Goal: Task Accomplishment & Management: Manage account settings

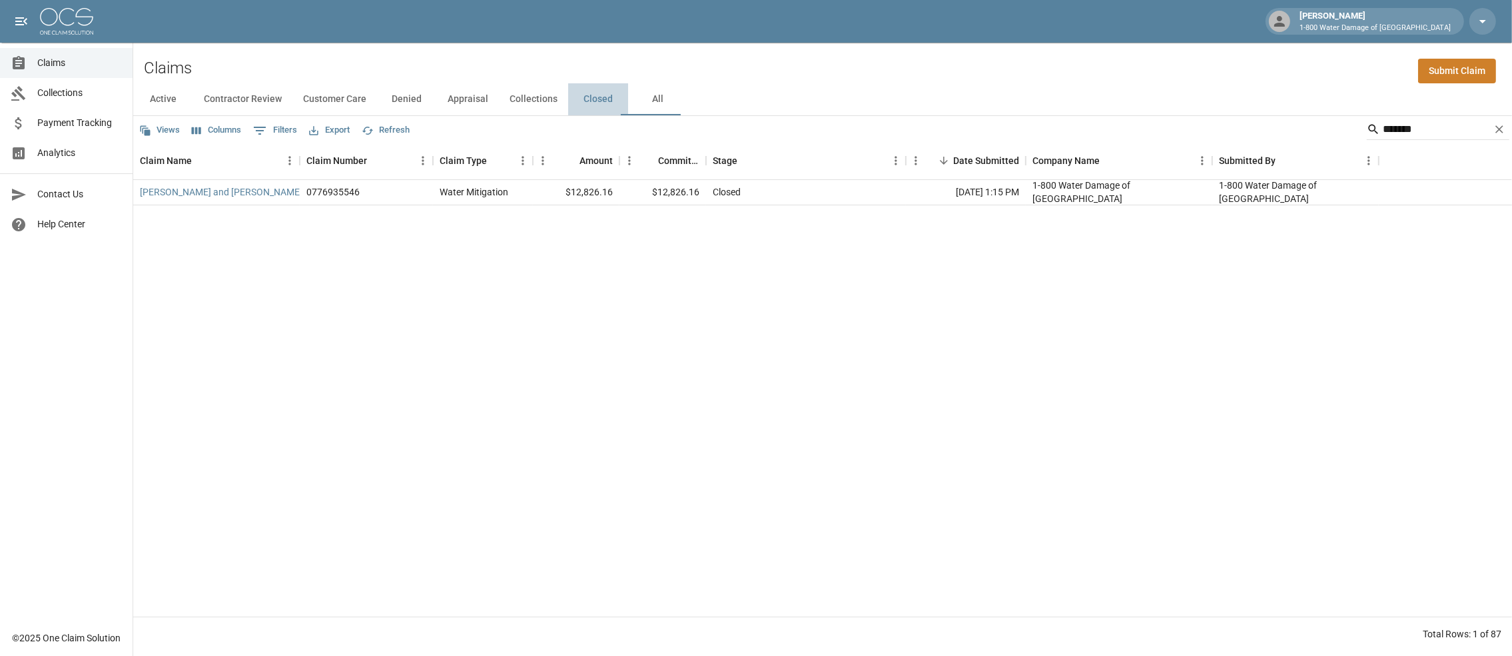
click at [628, 103] on button "Closed" at bounding box center [598, 99] width 60 height 32
click at [1495, 136] on icon "Clear" at bounding box center [1499, 129] width 13 height 13
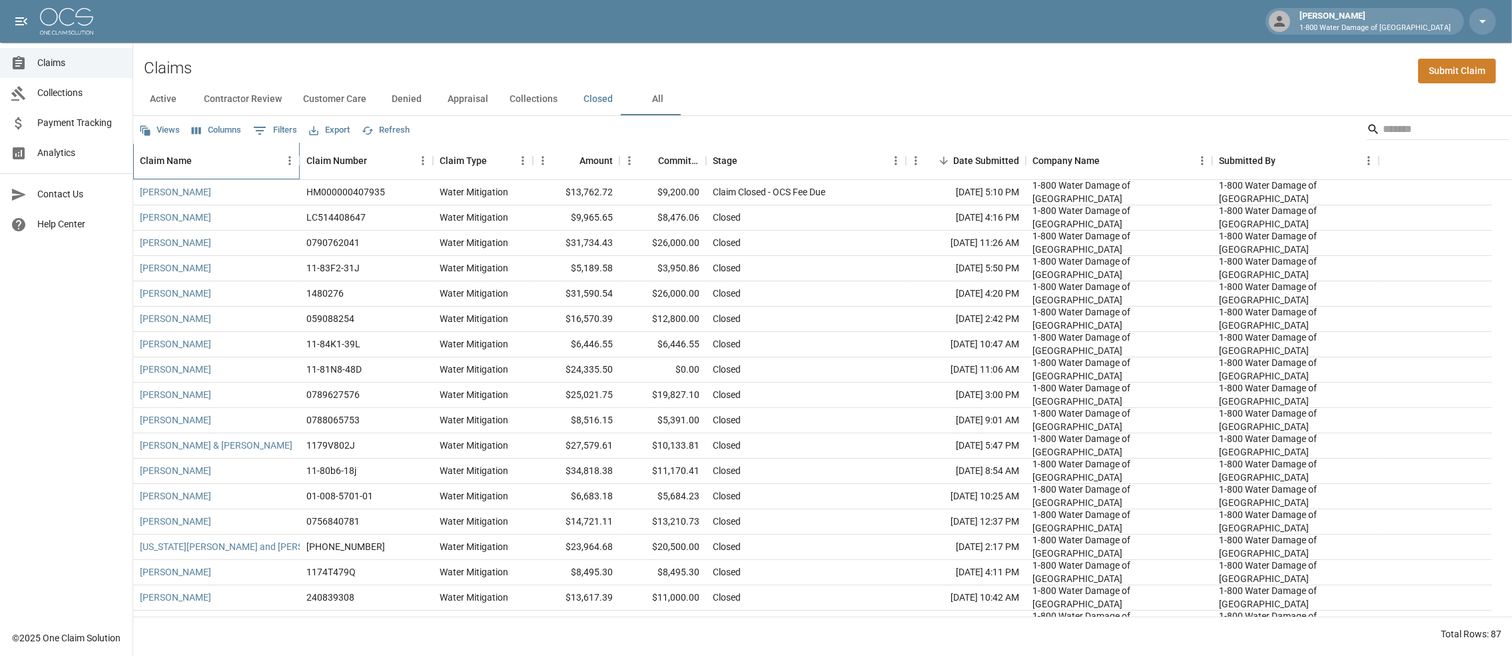
click at [163, 166] on div "Claim Name" at bounding box center [166, 160] width 52 height 37
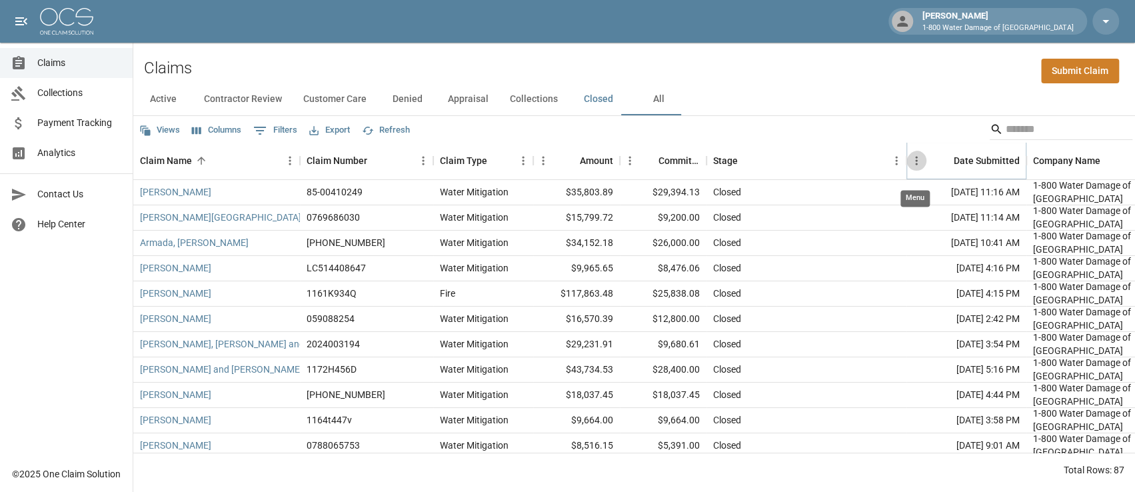
click at [919, 167] on icon "Menu" at bounding box center [915, 160] width 13 height 13
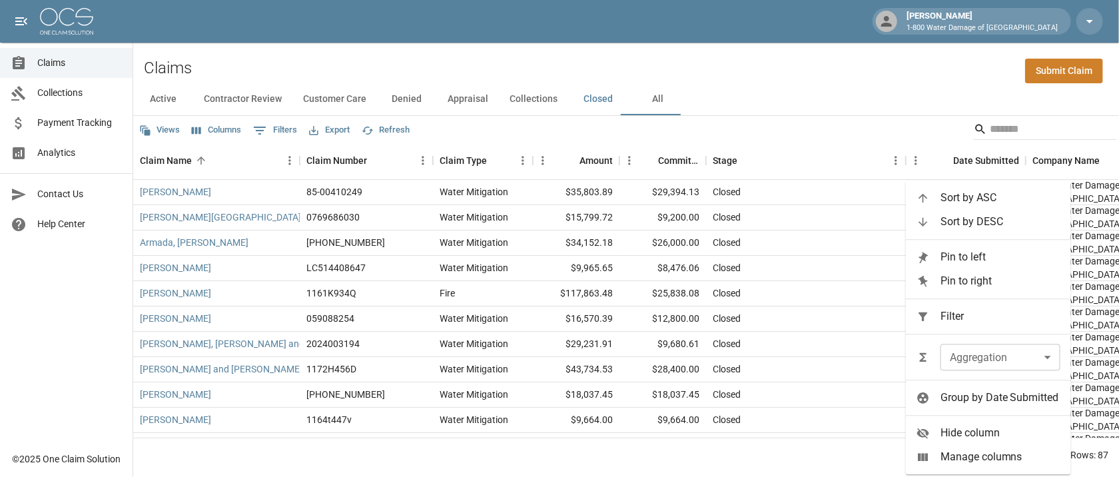
click at [965, 200] on span "Sort by ASC" at bounding box center [1001, 198] width 120 height 16
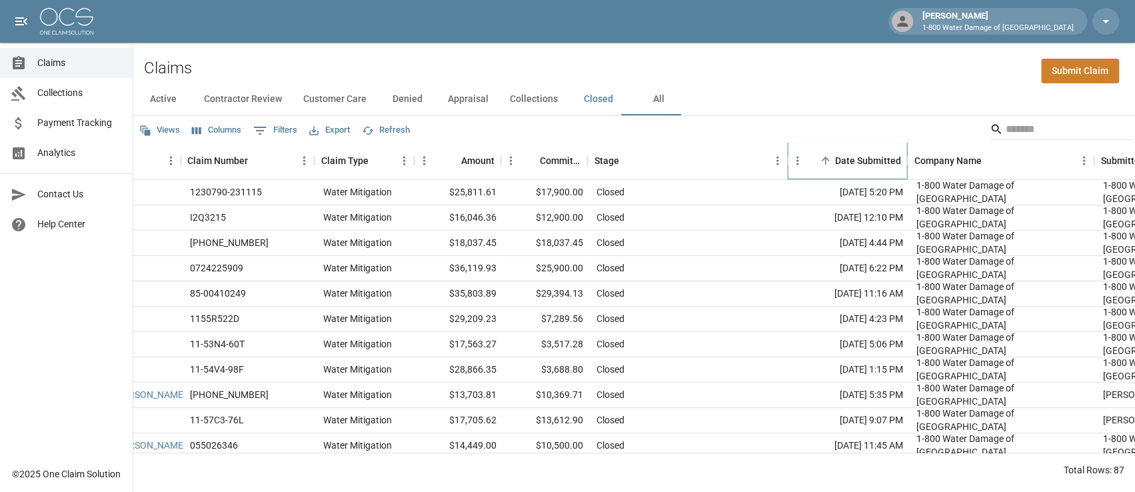
scroll to position [0, 119]
click at [840, 173] on div "Date Submitted" at bounding box center [867, 160] width 66 height 37
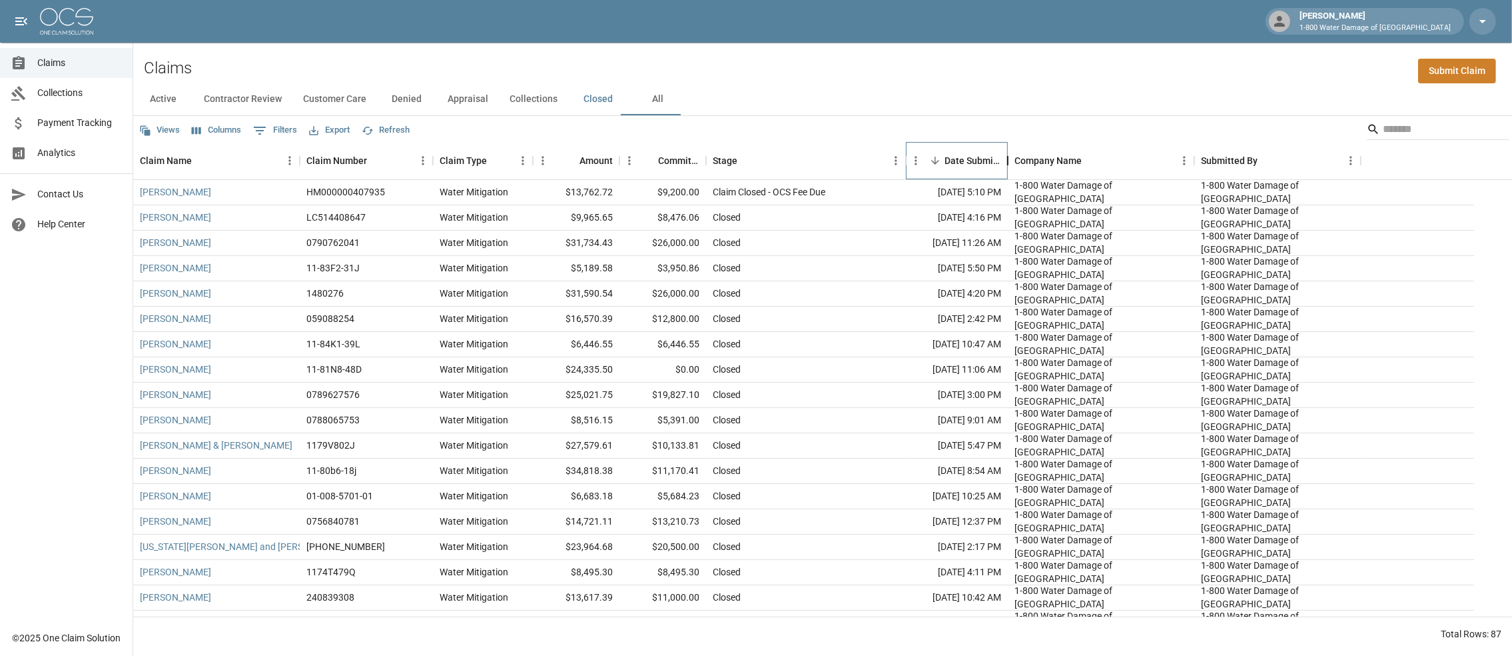
drag, startPoint x: 1027, startPoint y: 170, endPoint x: 1009, endPoint y: 180, distance: 20.6
click at [1009, 179] on div "Date Submitted" at bounding box center [1008, 160] width 16 height 37
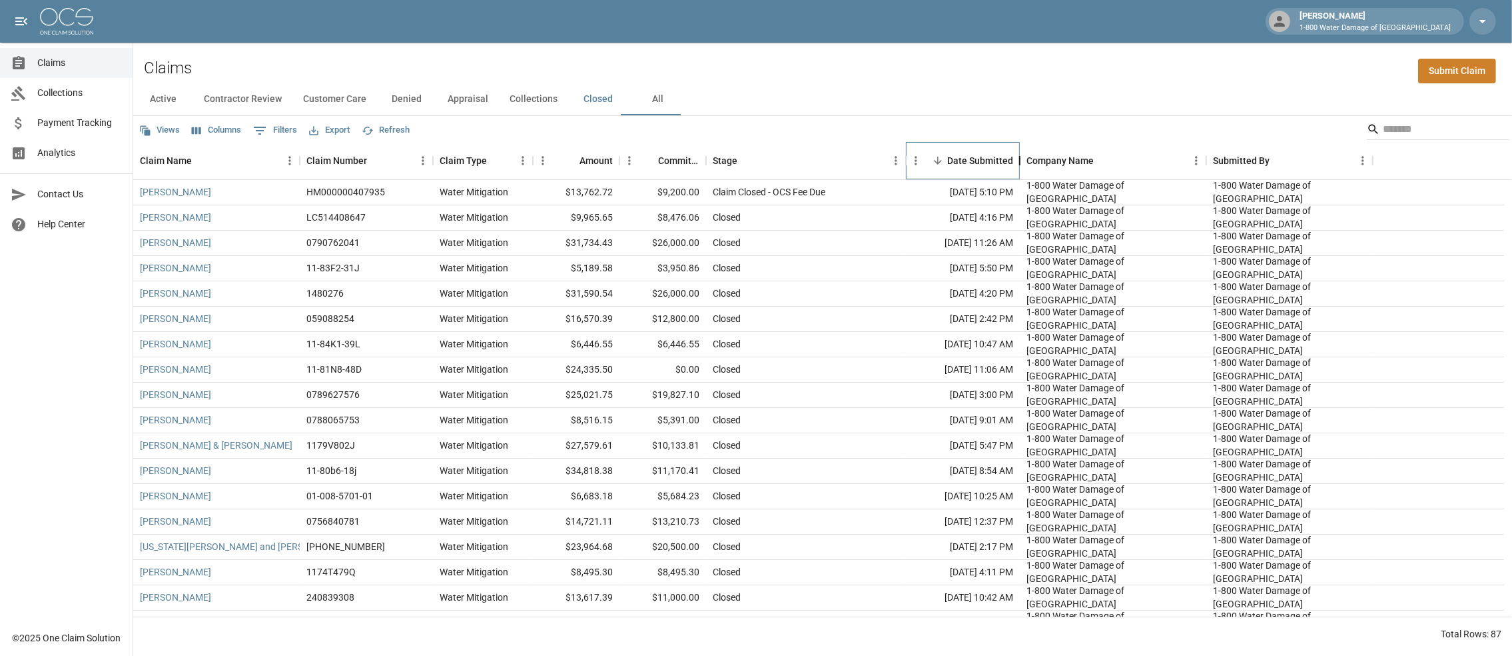
drag, startPoint x: 1013, startPoint y: 170, endPoint x: 1023, endPoint y: 178, distance: 13.3
click at [1023, 178] on div "Date Submitted" at bounding box center [1020, 160] width 16 height 37
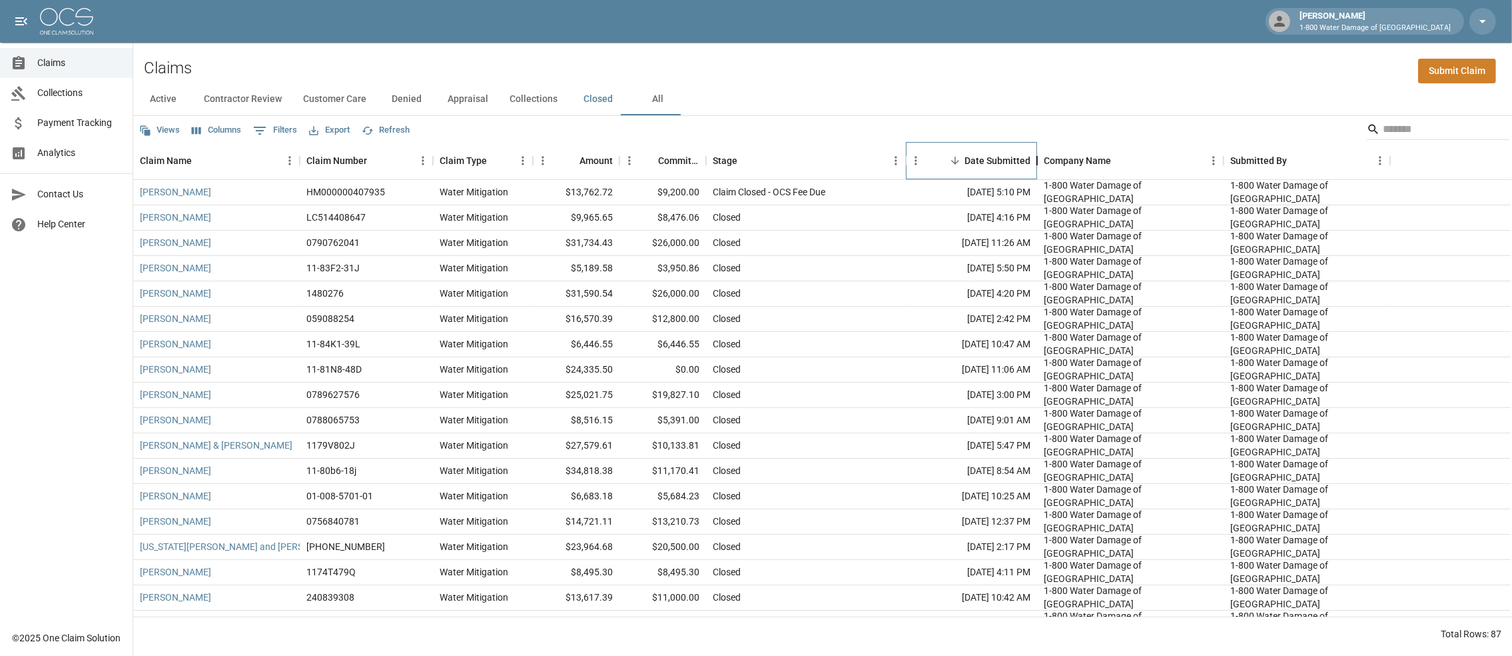
drag, startPoint x: 1023, startPoint y: 178, endPoint x: 1042, endPoint y: 178, distance: 18.7
click at [1042, 178] on div "Date Submitted" at bounding box center [1037, 160] width 16 height 37
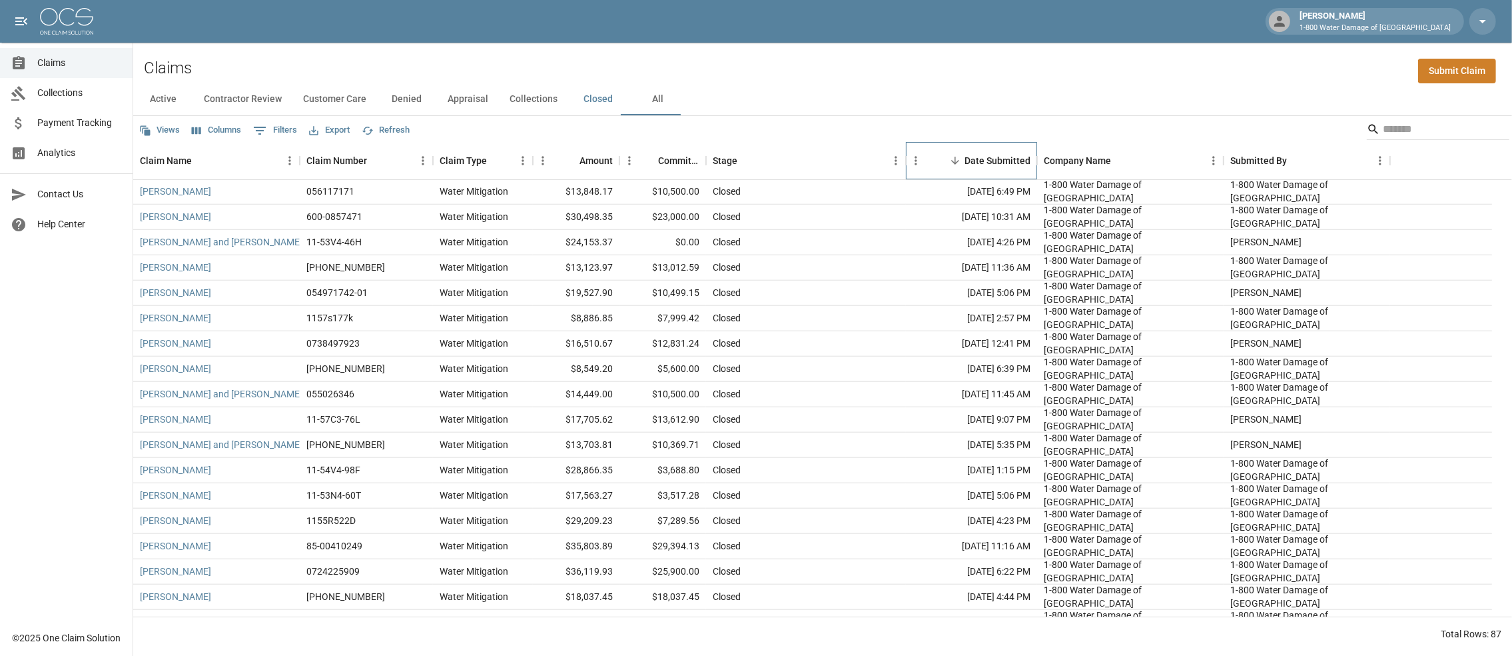
scroll to position [1769, 0]
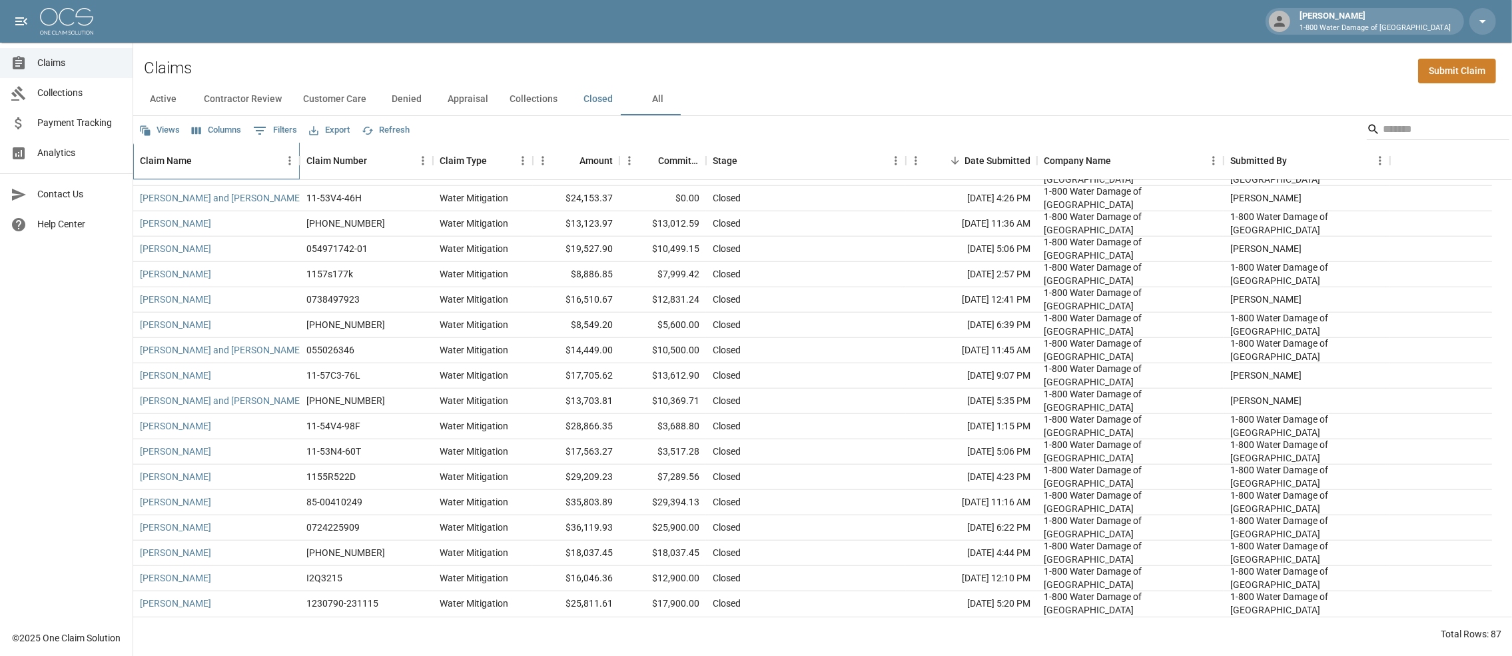
click at [167, 177] on div "Claim Name" at bounding box center [166, 160] width 52 height 37
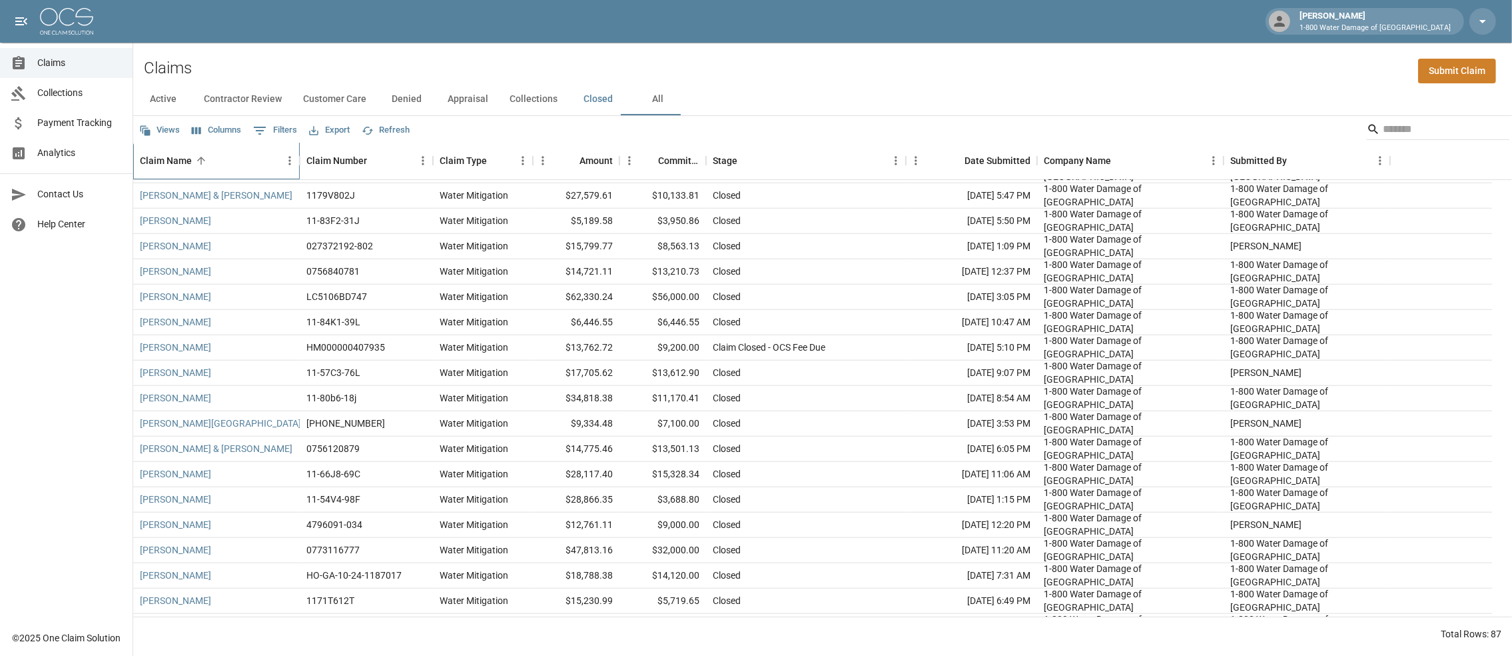
click at [167, 177] on div "Claim Name" at bounding box center [166, 160] width 52 height 37
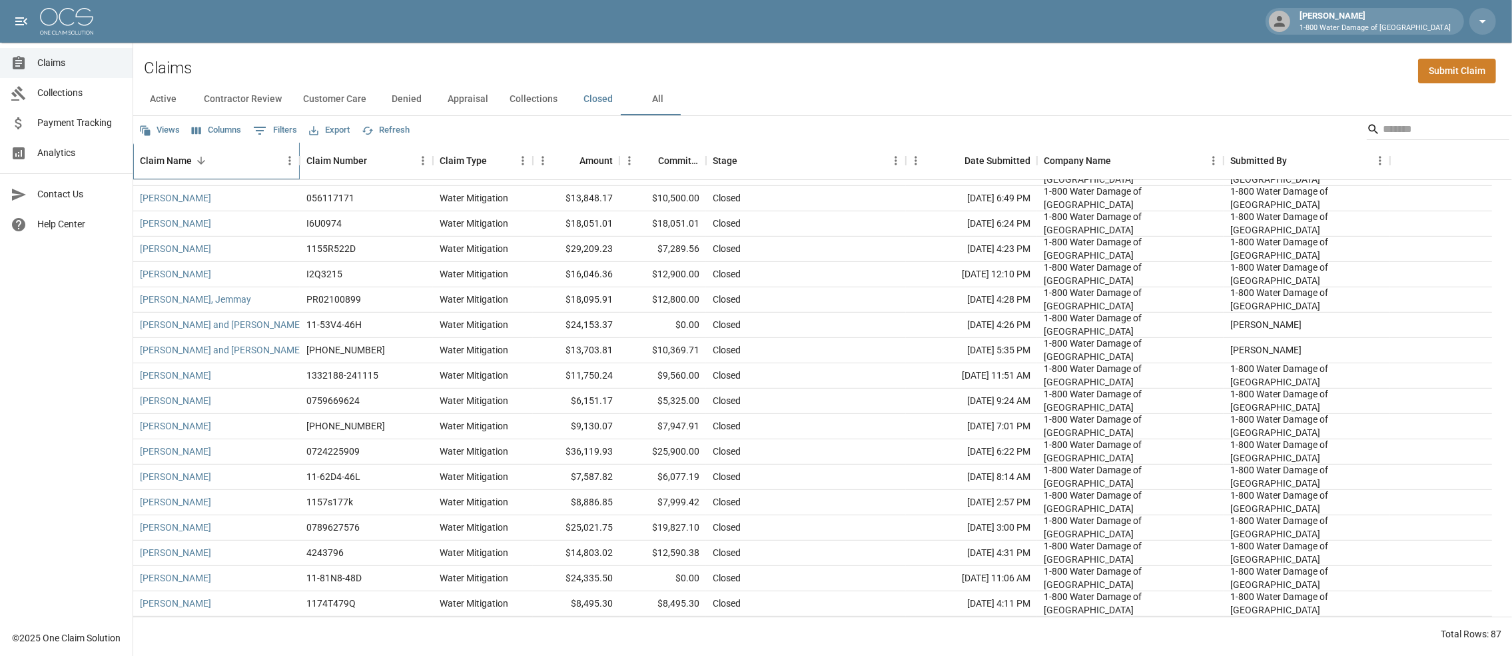
scroll to position [837, 0]
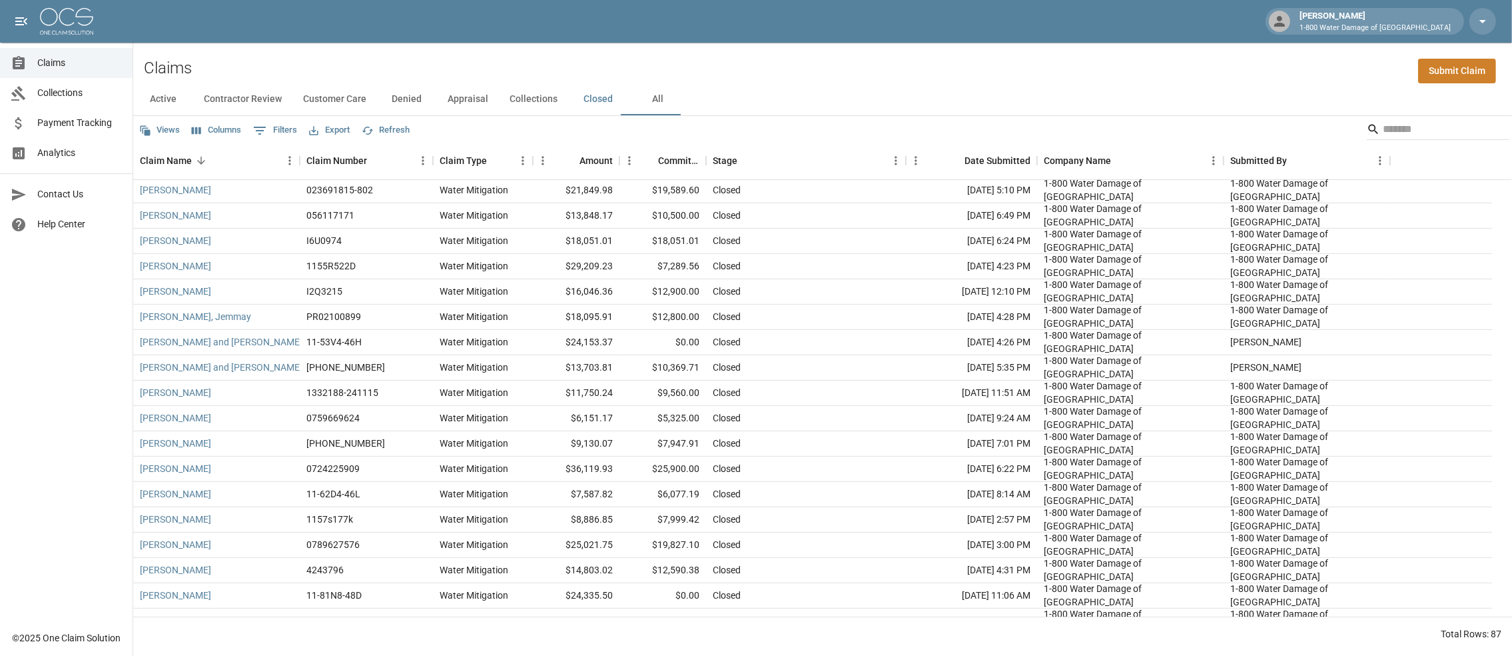
click at [161, 95] on button "Active" at bounding box center [163, 99] width 60 height 32
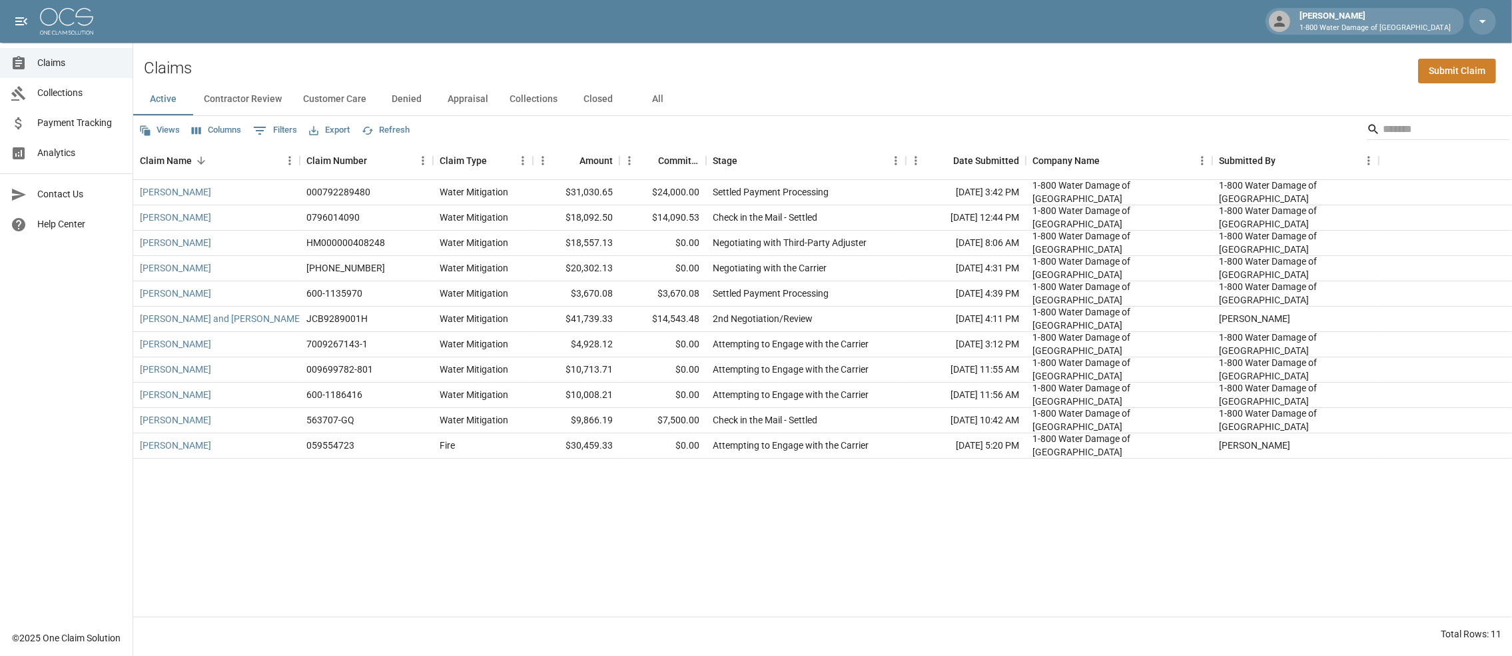
click at [437, 107] on button "Denied" at bounding box center [407, 99] width 60 height 32
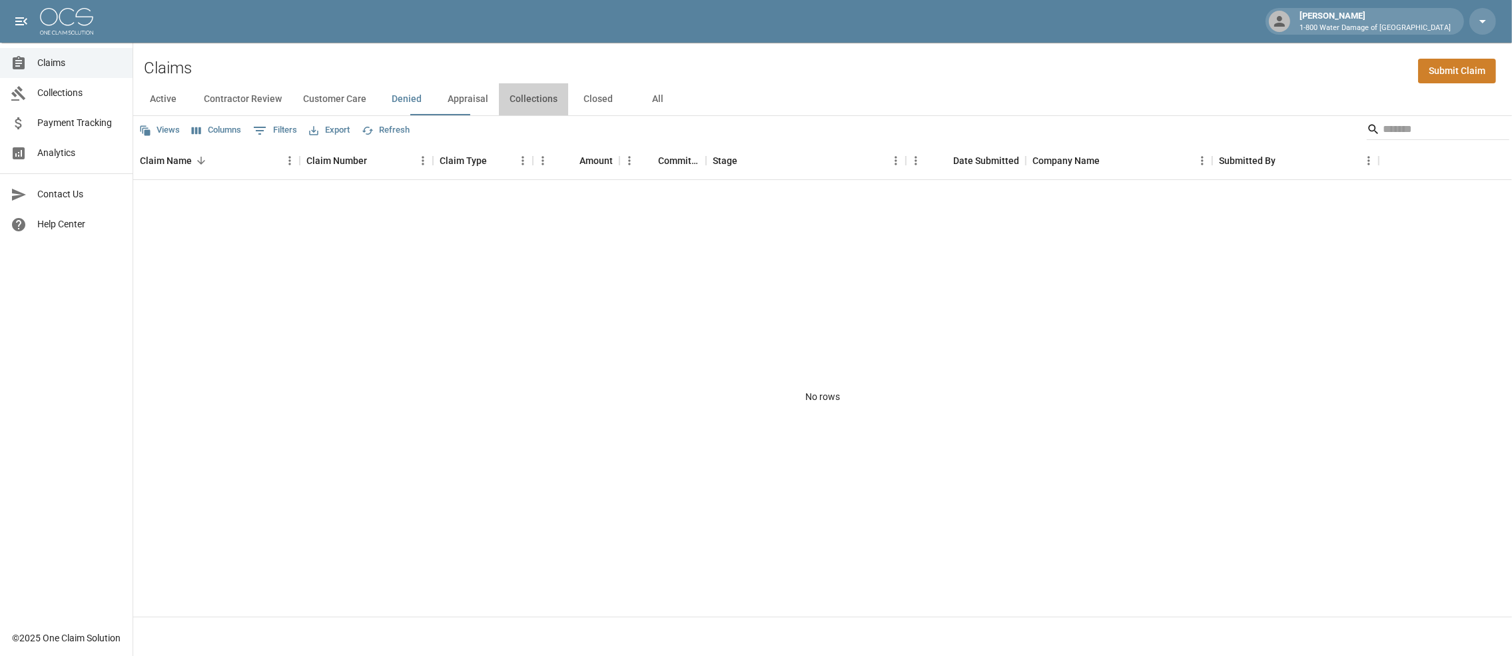
click at [568, 104] on button "Collections" at bounding box center [533, 99] width 69 height 32
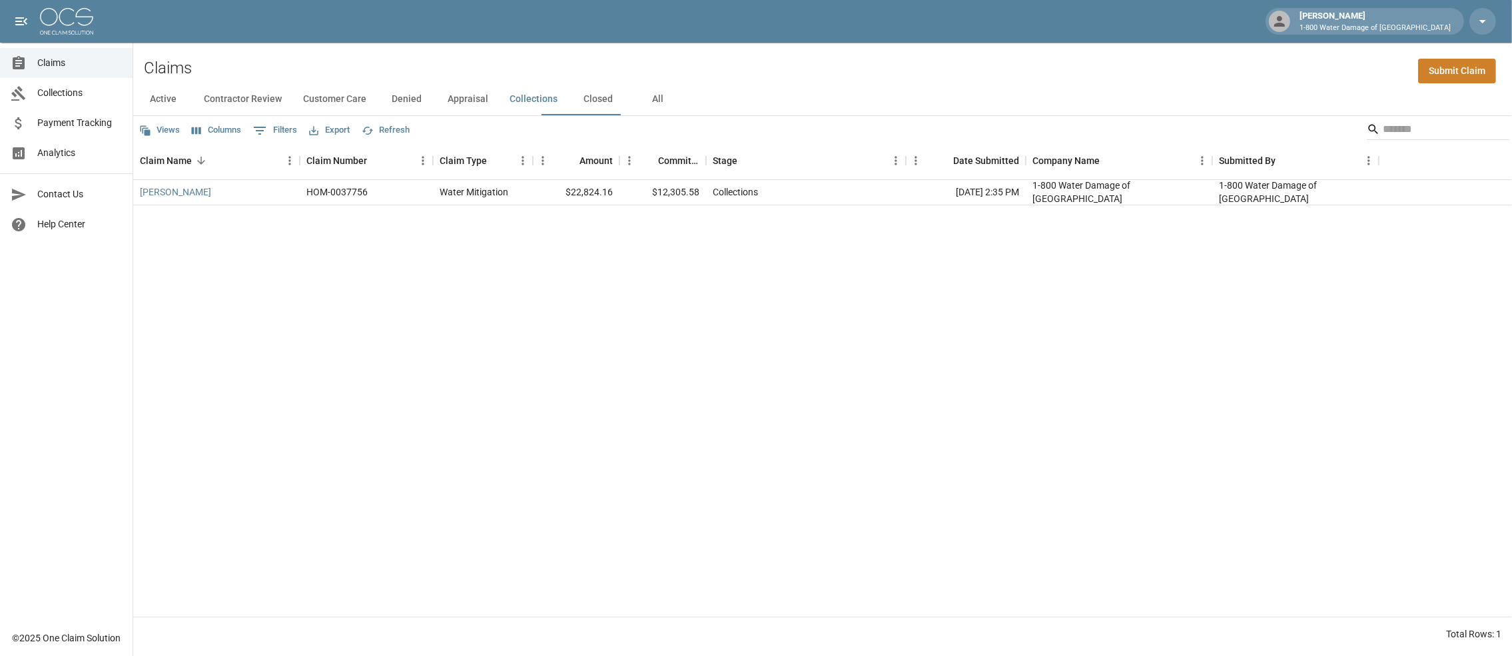
click at [499, 105] on button "Appraisal" at bounding box center [468, 99] width 62 height 32
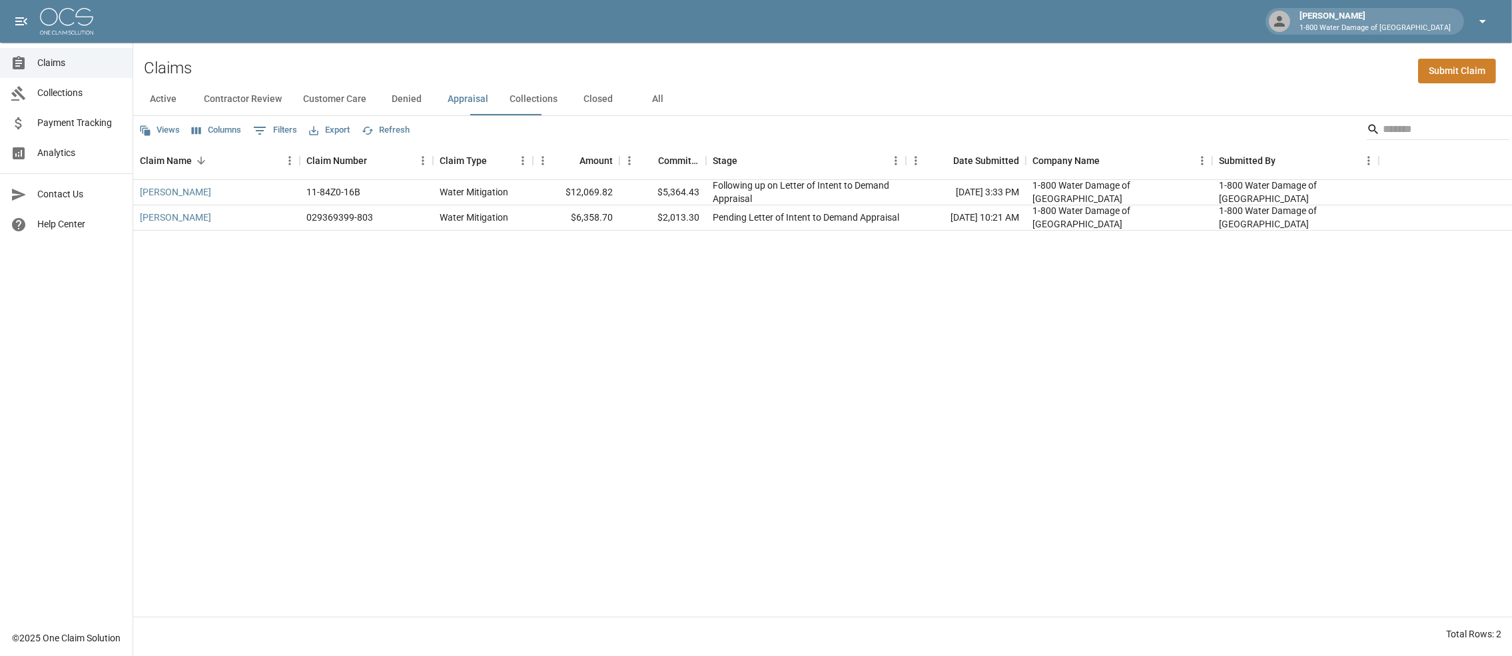
click at [1478, 14] on icon "button" at bounding box center [1483, 21] width 16 height 16
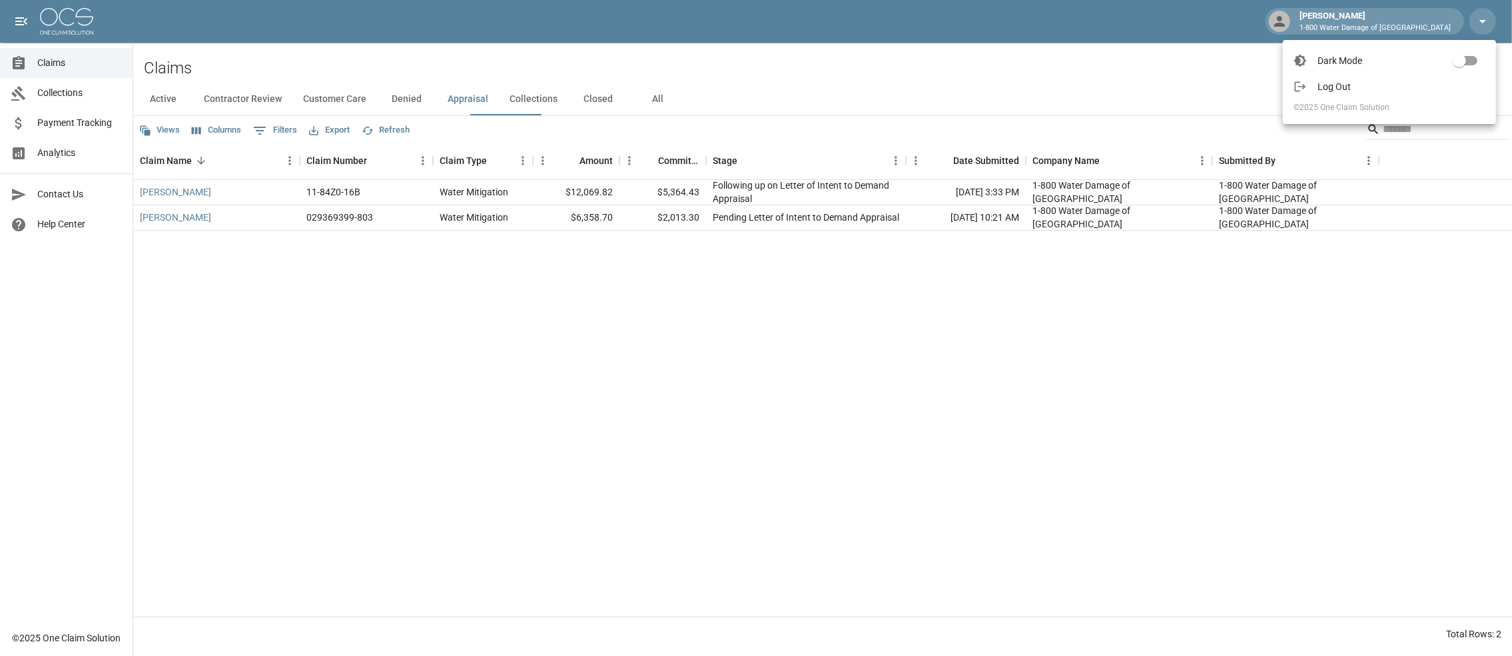
click at [1358, 88] on span "Log Out" at bounding box center [1402, 86] width 168 height 13
